Goal: Navigation & Orientation: Find specific page/section

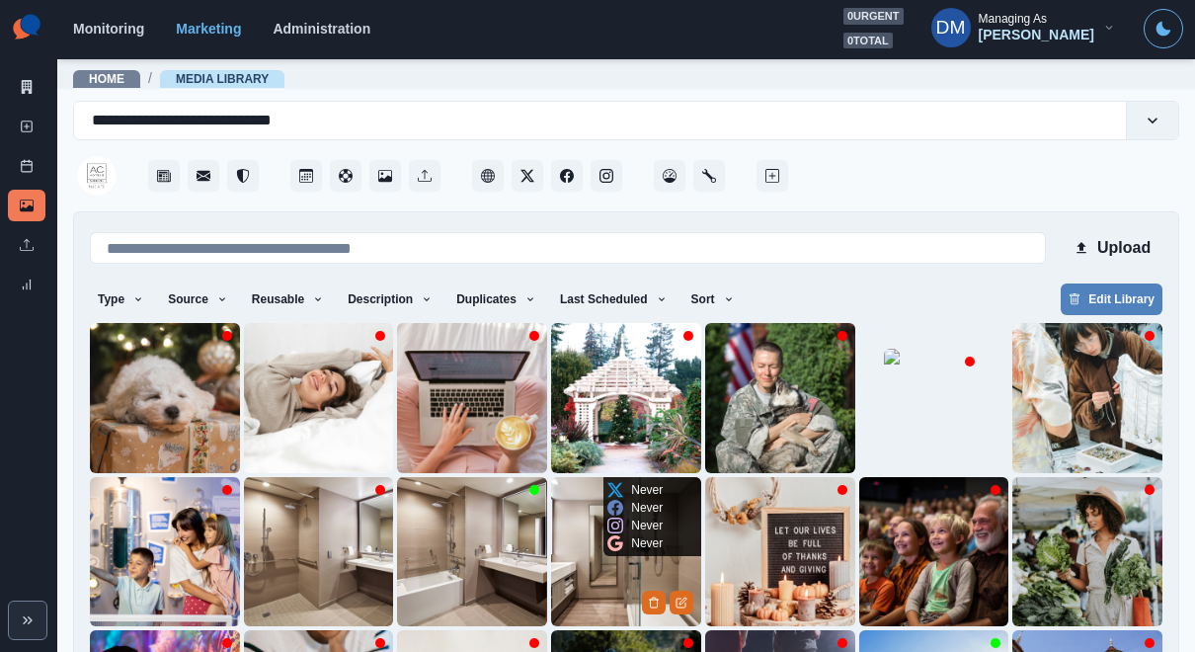
scroll to position [142, 0]
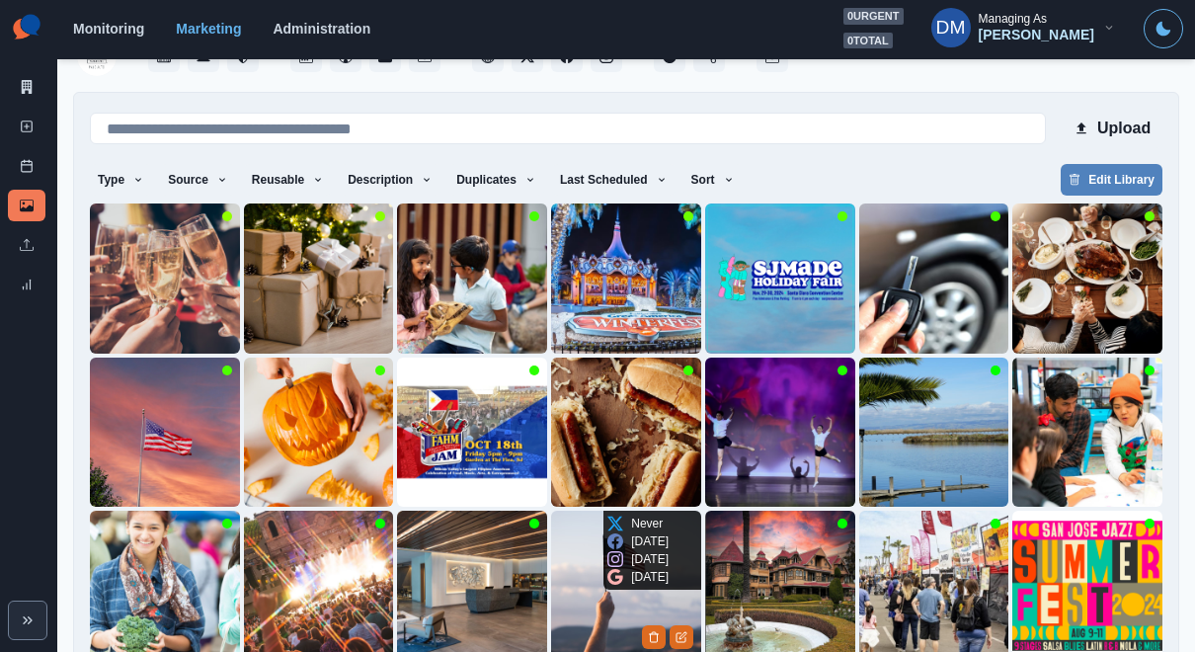
scroll to position [132, 0]
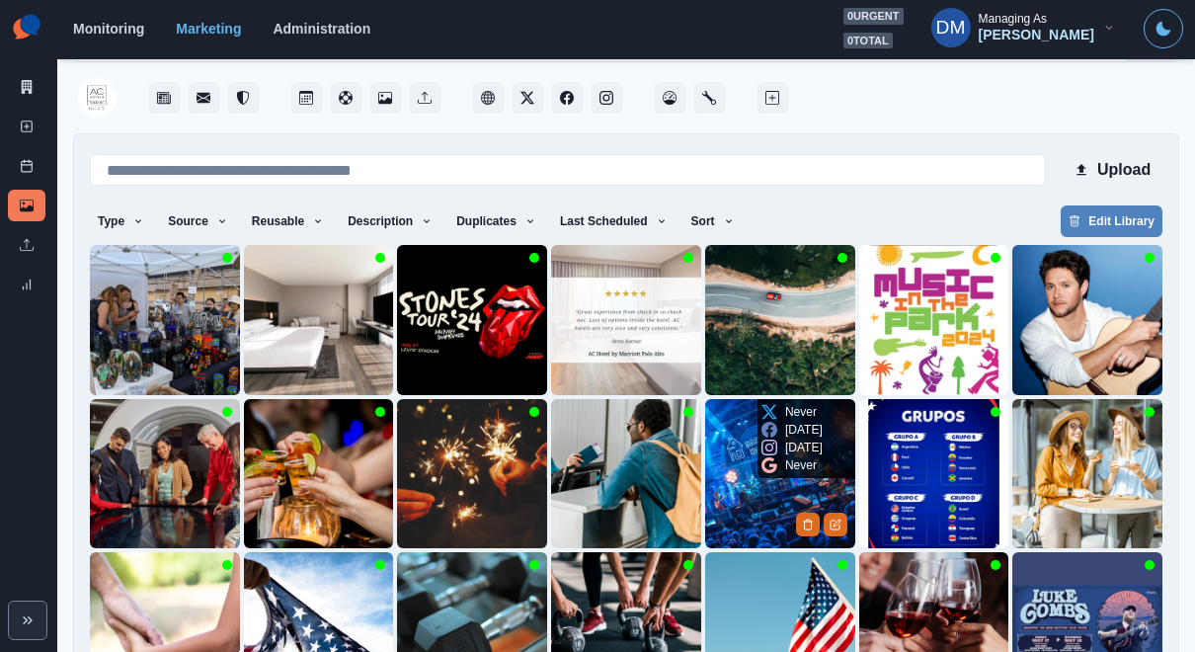
scroll to position [142, 0]
